Goal: Information Seeking & Learning: Learn about a topic

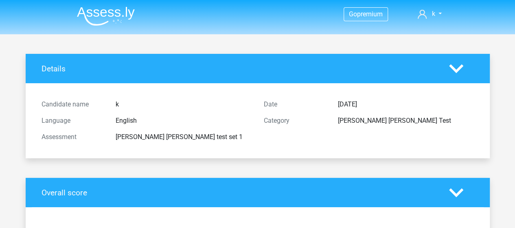
click at [109, 13] on img at bounding box center [106, 16] width 58 height 19
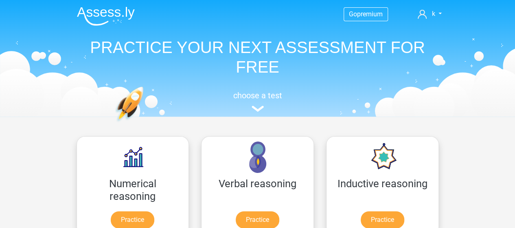
click at [103, 13] on img at bounding box center [106, 16] width 58 height 19
click at [427, 16] on link "k" at bounding box center [429, 14] width 30 height 10
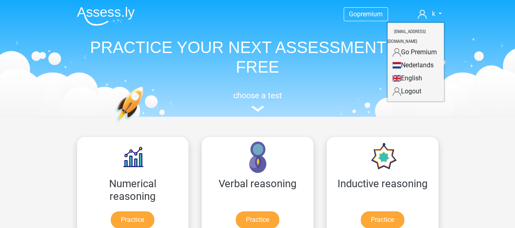
click at [281, 101] on div "choose a test" at bounding box center [257, 99] width 375 height 27
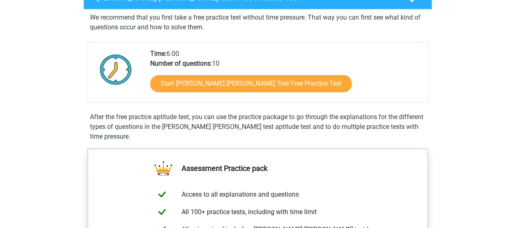
scroll to position [122, 0]
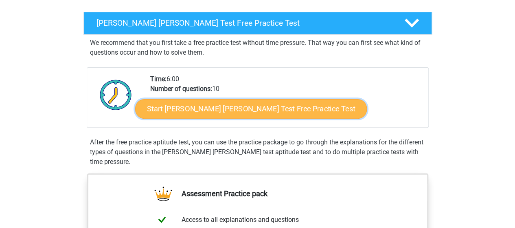
click at [209, 113] on link "Start Watson Glaser Test Free Practice Test" at bounding box center [251, 109] width 232 height 20
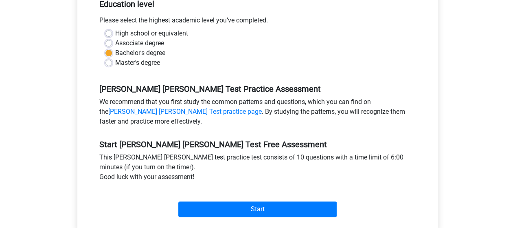
scroll to position [204, 0]
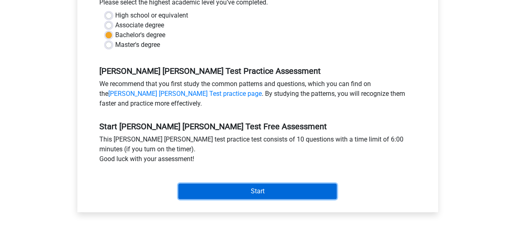
click at [246, 183] on input "Start" at bounding box center [257, 190] width 158 height 15
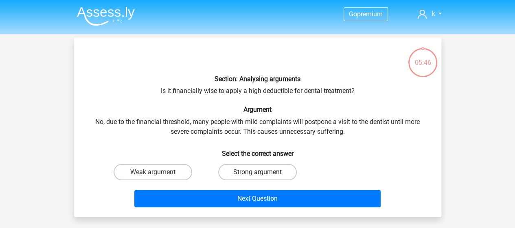
click at [241, 171] on label "Strong argument" at bounding box center [257, 172] width 79 height 16
click at [257, 172] on input "Strong argument" at bounding box center [259, 174] width 5 height 5
radio input "true"
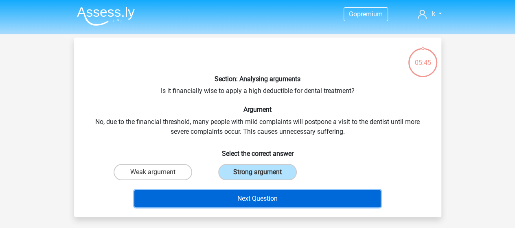
click at [239, 193] on button "Next Question" at bounding box center [257, 198] width 246 height 17
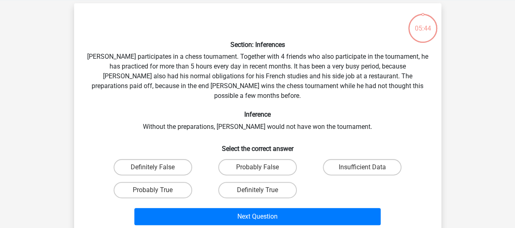
scroll to position [37, 0]
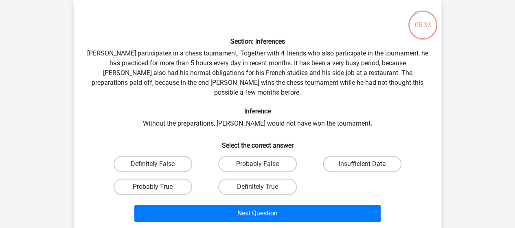
click at [164, 178] on label "Probably True" at bounding box center [153, 186] width 79 height 16
click at [158, 186] on input "Probably True" at bounding box center [155, 188] width 5 height 5
radio input "true"
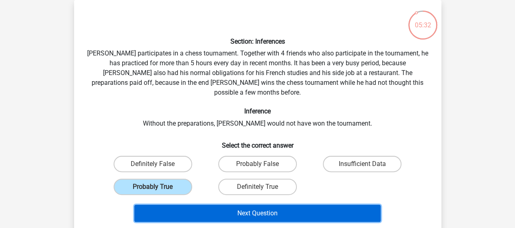
click at [169, 204] on button "Next Question" at bounding box center [257, 212] width 246 height 17
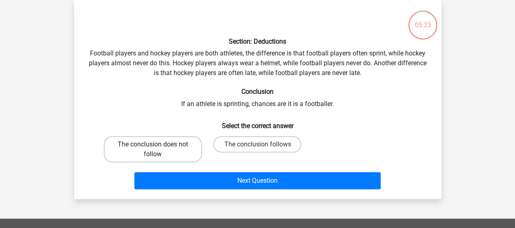
click at [177, 149] on label "The conclusion does not follow" at bounding box center [153, 149] width 98 height 26
click at [158, 149] on input "The conclusion does not follow" at bounding box center [155, 146] width 5 height 5
radio input "true"
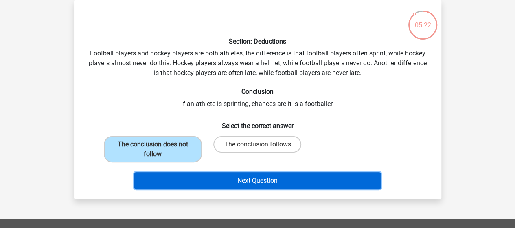
click at [208, 181] on button "Next Question" at bounding box center [257, 180] width 246 height 17
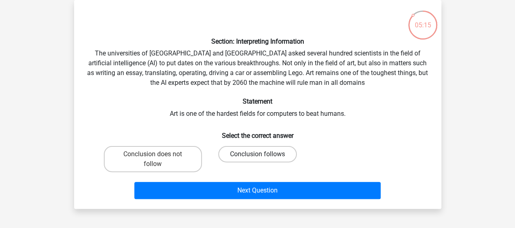
click at [253, 151] on label "Conclusion follows" at bounding box center [257, 154] width 79 height 16
click at [257, 154] on input "Conclusion follows" at bounding box center [259, 156] width 5 height 5
radio input "true"
click at [250, 178] on div "Next Question" at bounding box center [257, 188] width 341 height 27
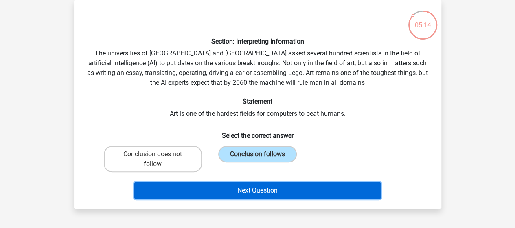
click at [250, 184] on button "Next Question" at bounding box center [257, 190] width 246 height 17
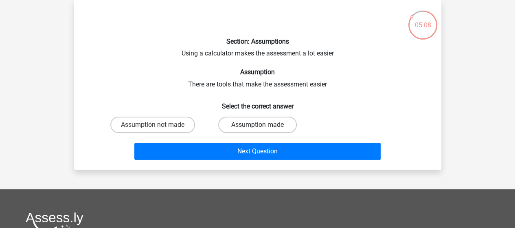
click at [274, 121] on label "Assumption made" at bounding box center [257, 124] width 79 height 16
click at [263, 125] on input "Assumption made" at bounding box center [259, 127] width 5 height 5
radio input "true"
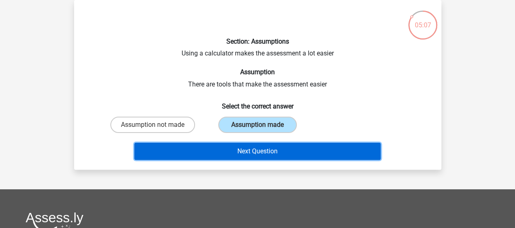
click at [266, 146] on button "Next Question" at bounding box center [257, 150] width 246 height 17
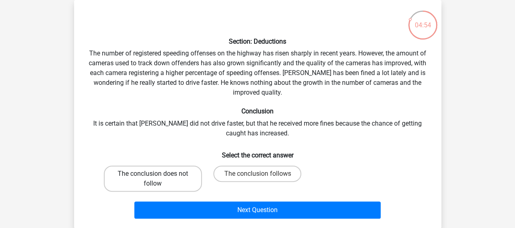
click at [183, 182] on label "The conclusion does not follow" at bounding box center [153, 178] width 98 height 26
click at [158, 179] on input "The conclusion does not follow" at bounding box center [155, 175] width 5 height 5
radio input "true"
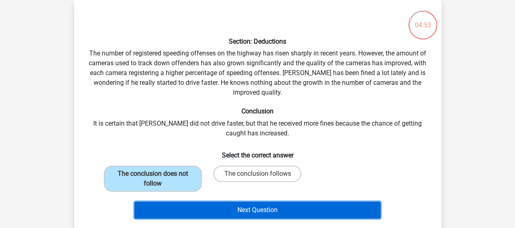
click at [204, 213] on button "Next Question" at bounding box center [257, 209] width 246 height 17
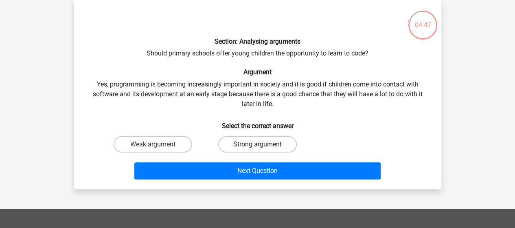
click at [256, 140] on label "Strong argument" at bounding box center [257, 144] width 79 height 16
click at [257, 144] on input "Strong argument" at bounding box center [259, 146] width 5 height 5
radio input "true"
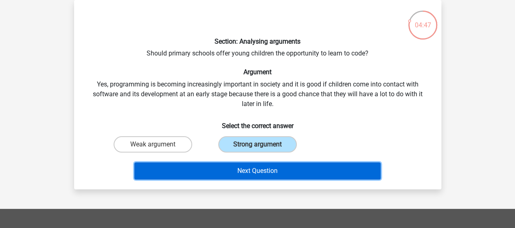
click at [253, 166] on button "Next Question" at bounding box center [257, 170] width 246 height 17
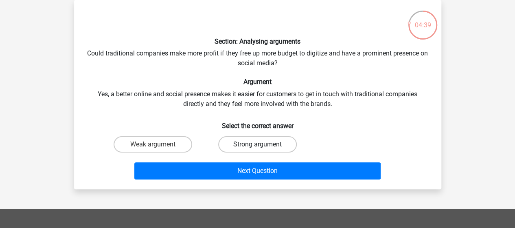
click at [283, 147] on label "Strong argument" at bounding box center [257, 144] width 79 height 16
click at [263, 147] on input "Strong argument" at bounding box center [259, 146] width 5 height 5
radio input "true"
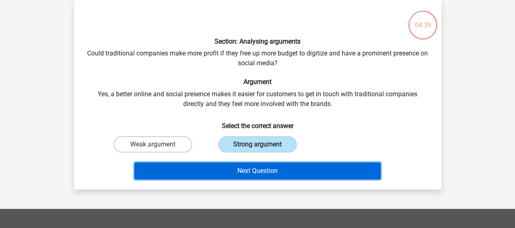
click at [283, 164] on button "Next Question" at bounding box center [257, 170] width 246 height 17
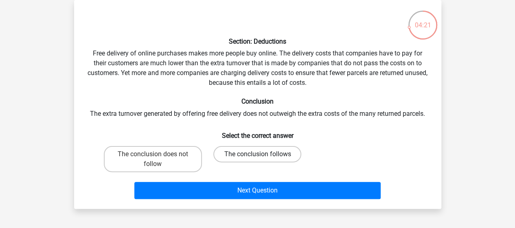
click at [234, 153] on label "The conclusion follows" at bounding box center [257, 154] width 88 height 16
click at [257, 154] on input "The conclusion follows" at bounding box center [259, 156] width 5 height 5
radio input "true"
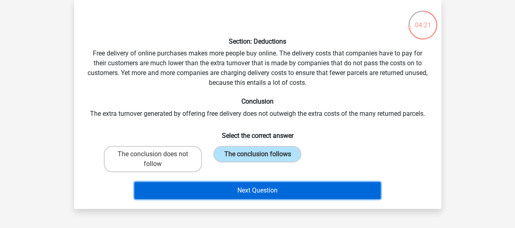
click at [224, 183] on button "Next Question" at bounding box center [257, 190] width 246 height 17
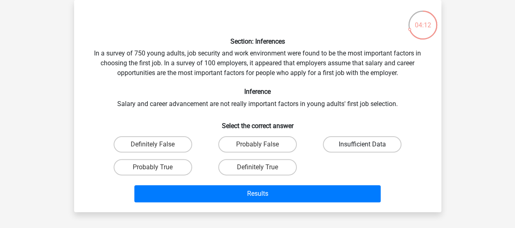
click at [350, 146] on label "Insufficient Data" at bounding box center [362, 144] width 79 height 16
click at [362, 146] on input "Insufficient Data" at bounding box center [364, 146] width 5 height 5
radio input "true"
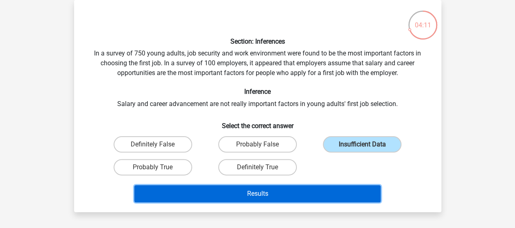
click at [334, 186] on button "Results" at bounding box center [257, 193] width 246 height 17
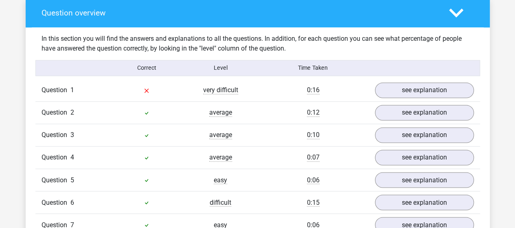
scroll to position [611, 0]
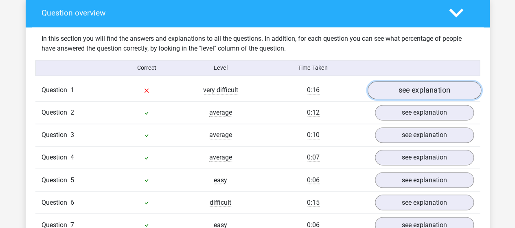
click at [428, 88] on link "see explanation" at bounding box center [424, 90] width 114 height 18
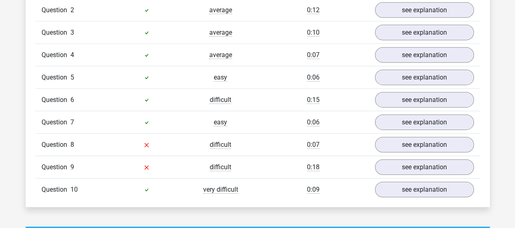
scroll to position [977, 0]
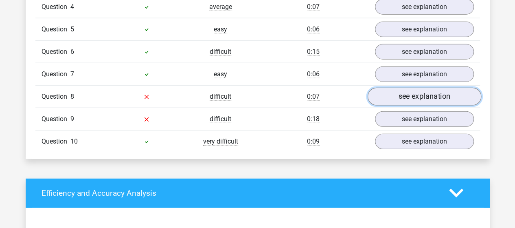
click at [392, 89] on link "see explanation" at bounding box center [424, 97] width 114 height 18
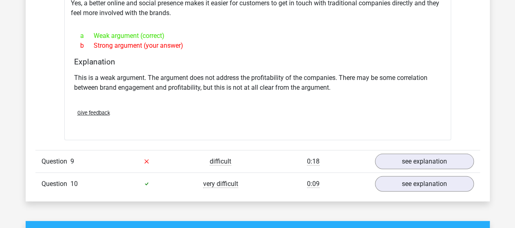
scroll to position [1181, 0]
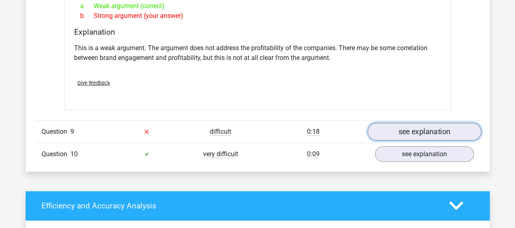
click at [406, 123] on link "see explanation" at bounding box center [424, 132] width 114 height 18
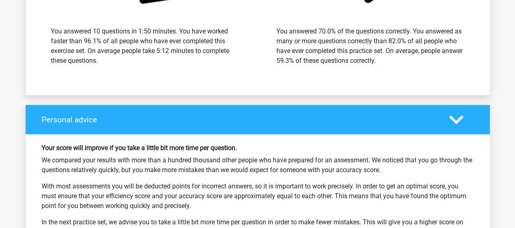
scroll to position [2036, 0]
